Goal: Navigation & Orientation: Find specific page/section

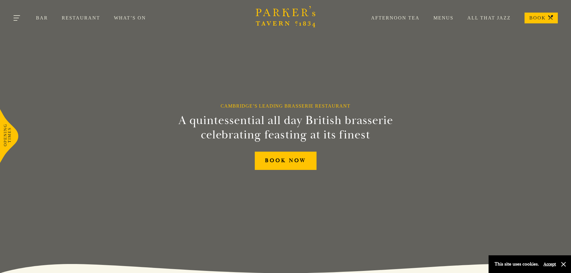
click at [18, 18] on button "Toggle navigation" at bounding box center [16, 18] width 25 height 25
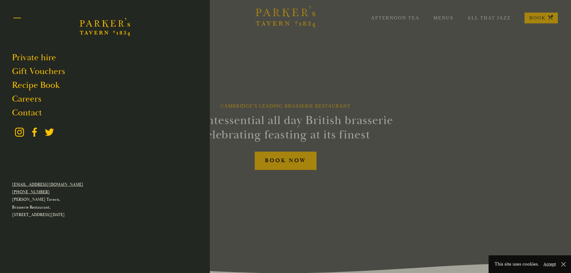
click at [18, 18] on button "Toggle navigation" at bounding box center [16, 18] width 25 height 25
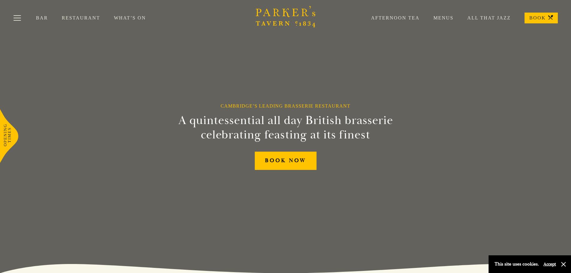
click at [79, 17] on link "Restaurant" at bounding box center [88, 18] width 52 height 6
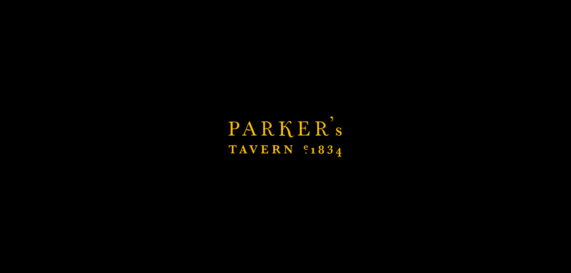
scroll to position [570, 0]
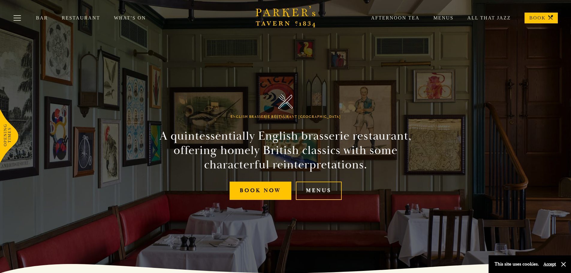
click at [450, 17] on link "Menus" at bounding box center [437, 18] width 34 height 6
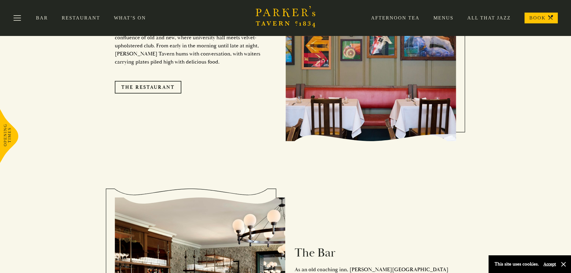
scroll to position [450, 0]
